Goal: Navigation & Orientation: Find specific page/section

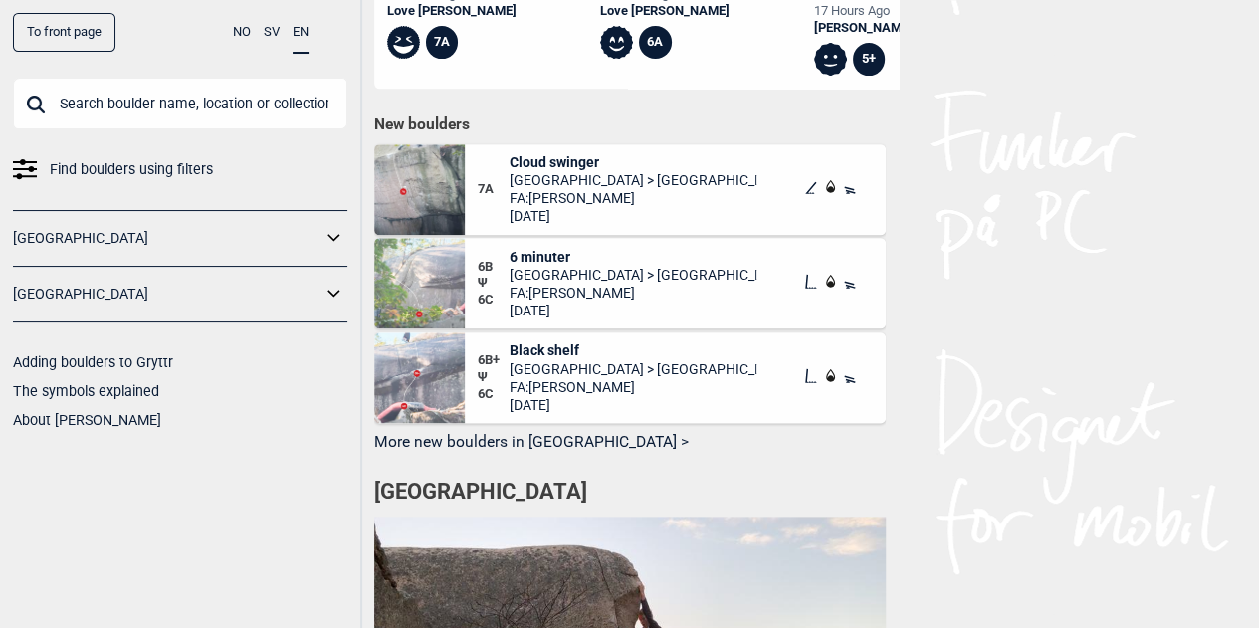
scroll to position [1012, 0]
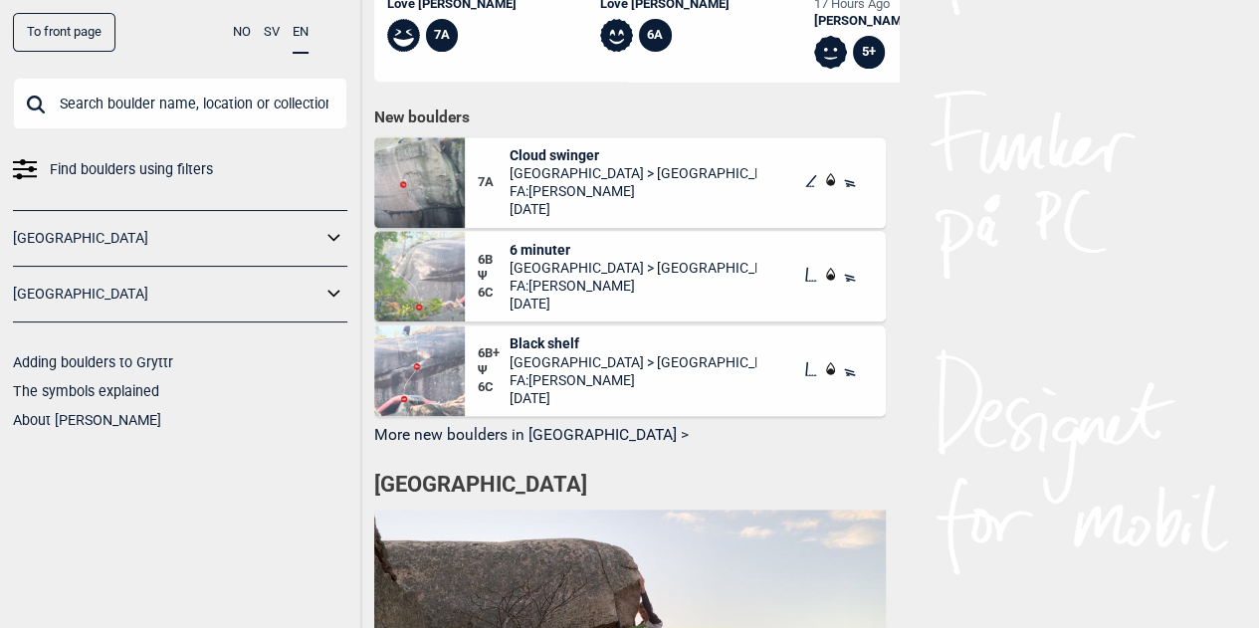
click at [522, 429] on button "More new boulders in [GEOGRAPHIC_DATA] >" at bounding box center [629, 435] width 511 height 31
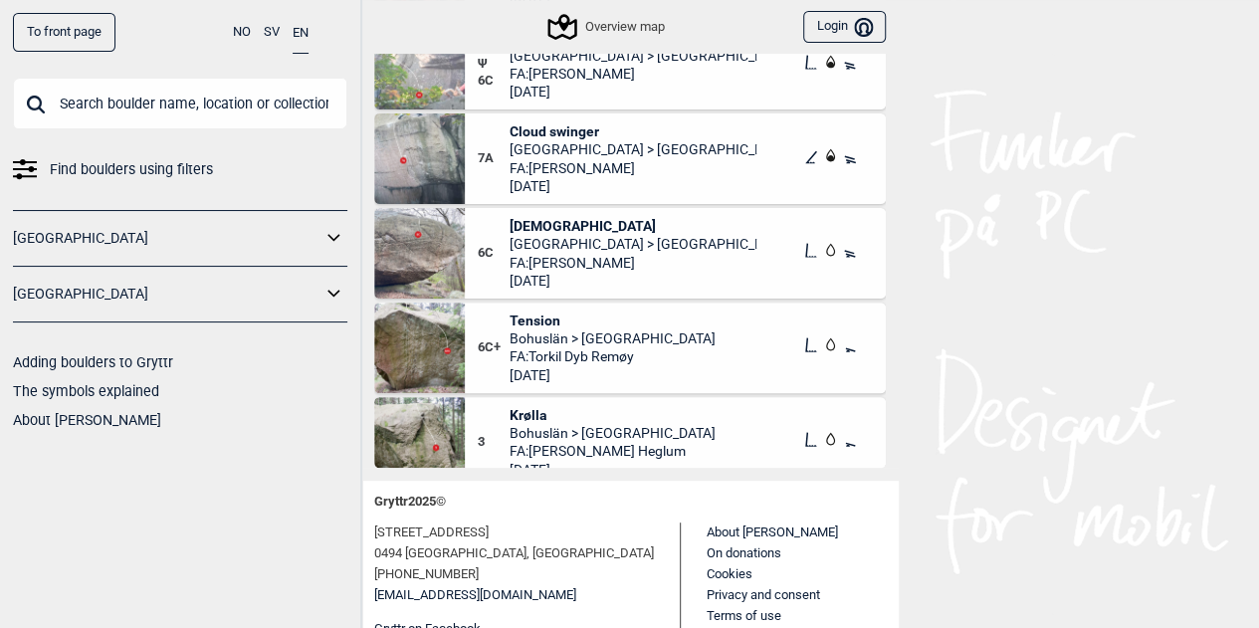
scroll to position [171, 0]
click at [424, 352] on img at bounding box center [419, 347] width 91 height 91
click at [574, 341] on span "Bohuslän > [GEOGRAPHIC_DATA]" at bounding box center [612, 338] width 206 height 18
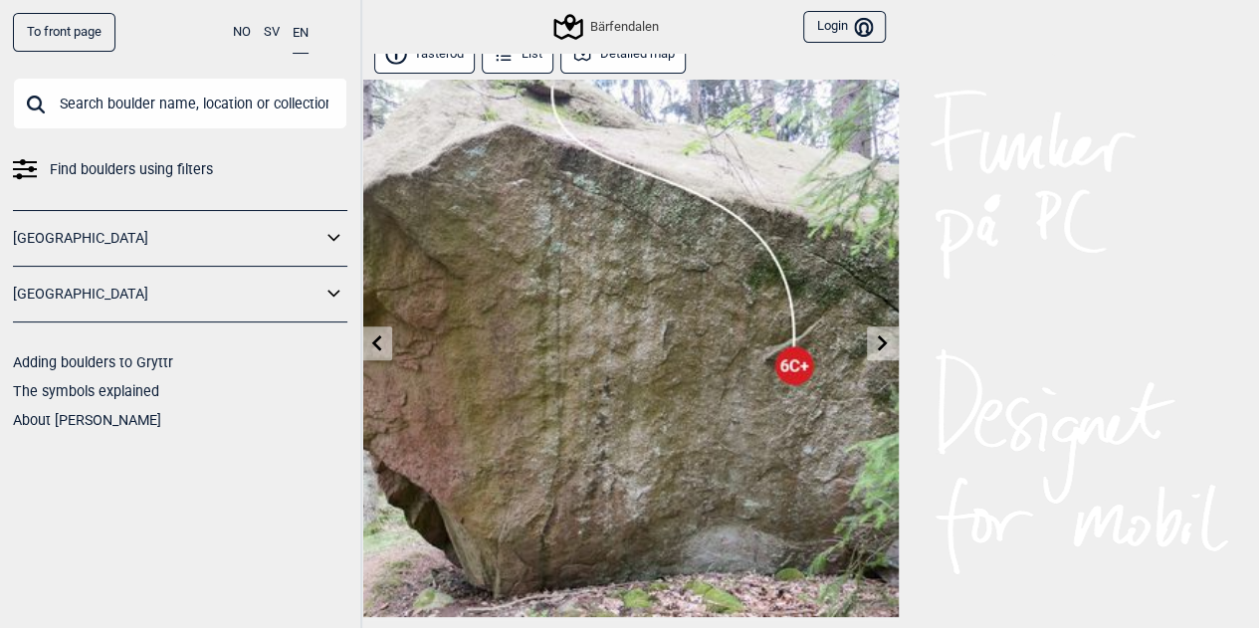
scroll to position [20, 0]
